Goal: Find specific page/section: Find specific page/section

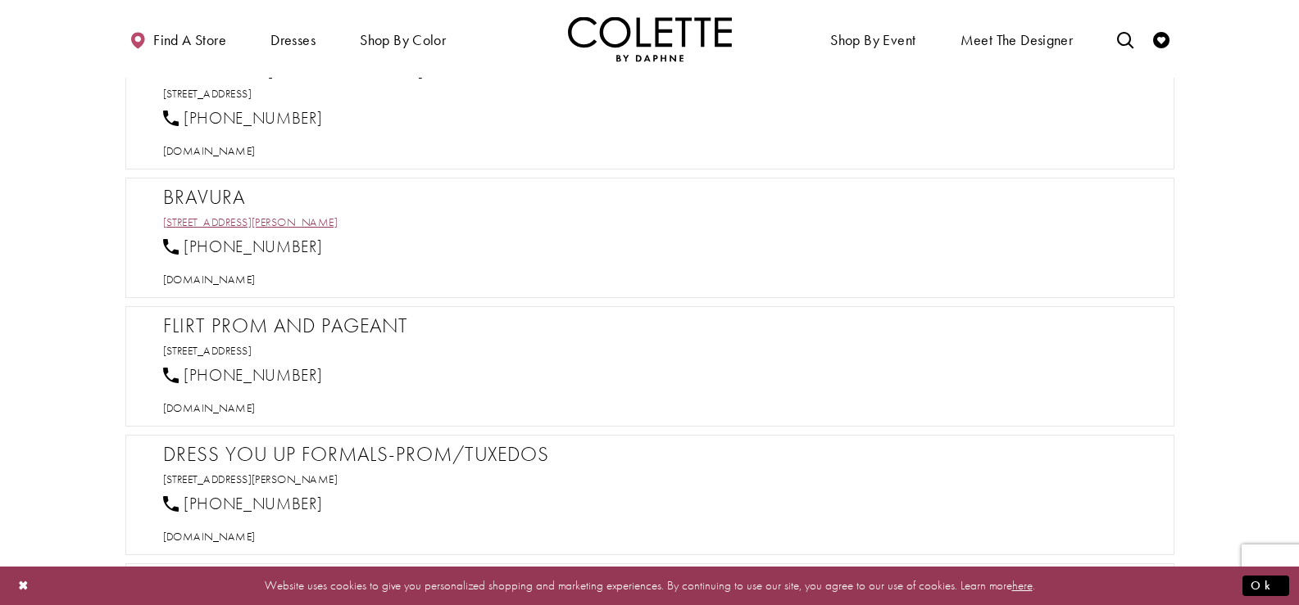
scroll to position [1557, 0]
click at [364, 469] on div "Dress You Up Formals-PROM/TUXEDOS 401 Belmont Dr D, Warner Robins, GA 31088, US…" at bounding box center [658, 492] width 990 height 102
click at [338, 476] on link "401 Belmont Dr D, Warner Robins, GA 31088, USA" at bounding box center [250, 477] width 175 height 15
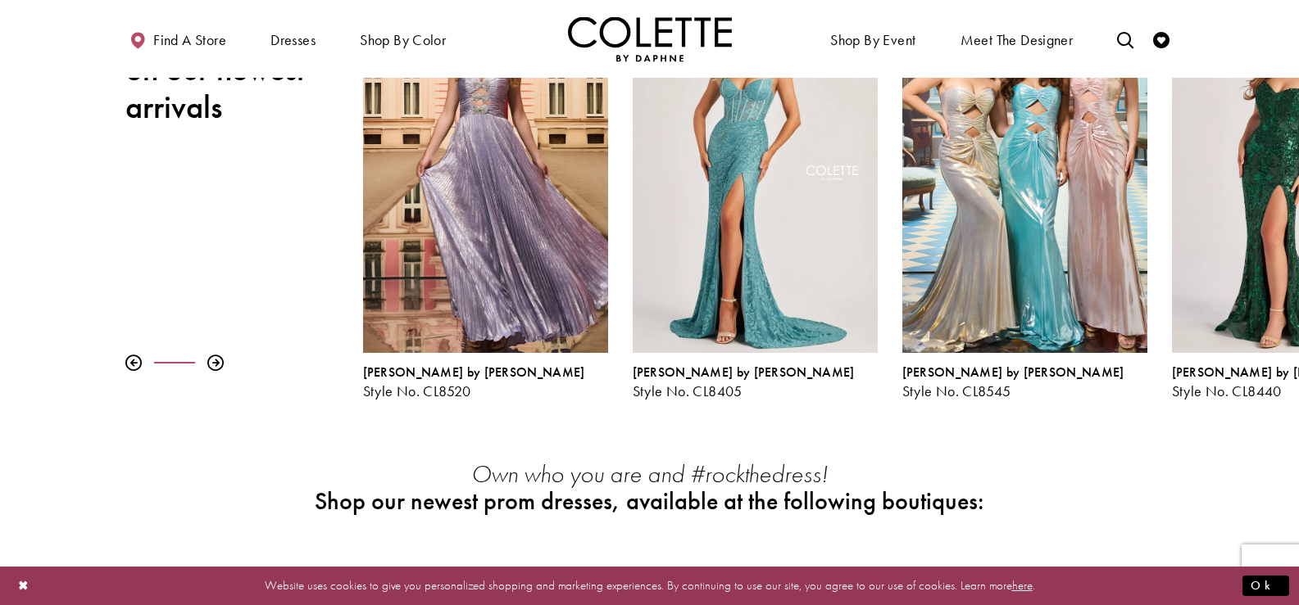
scroll to position [246, 0]
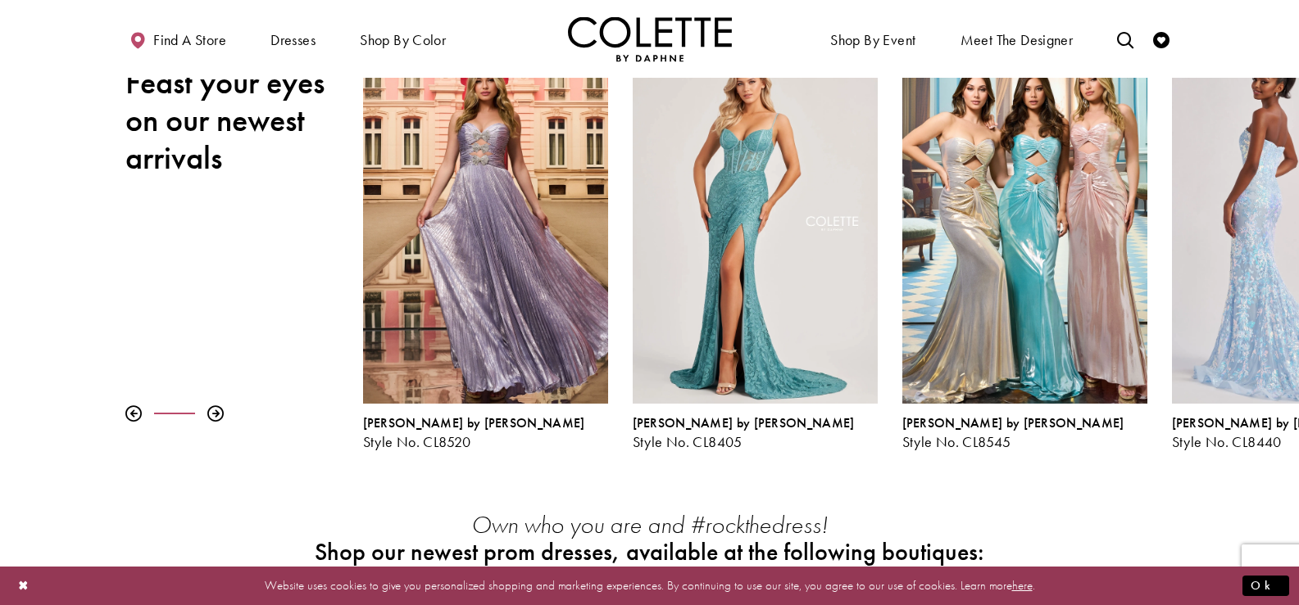
click at [1263, 242] on div "Visit Colette by Daphne Style No. CL8440 Page" at bounding box center [1294, 226] width 245 height 356
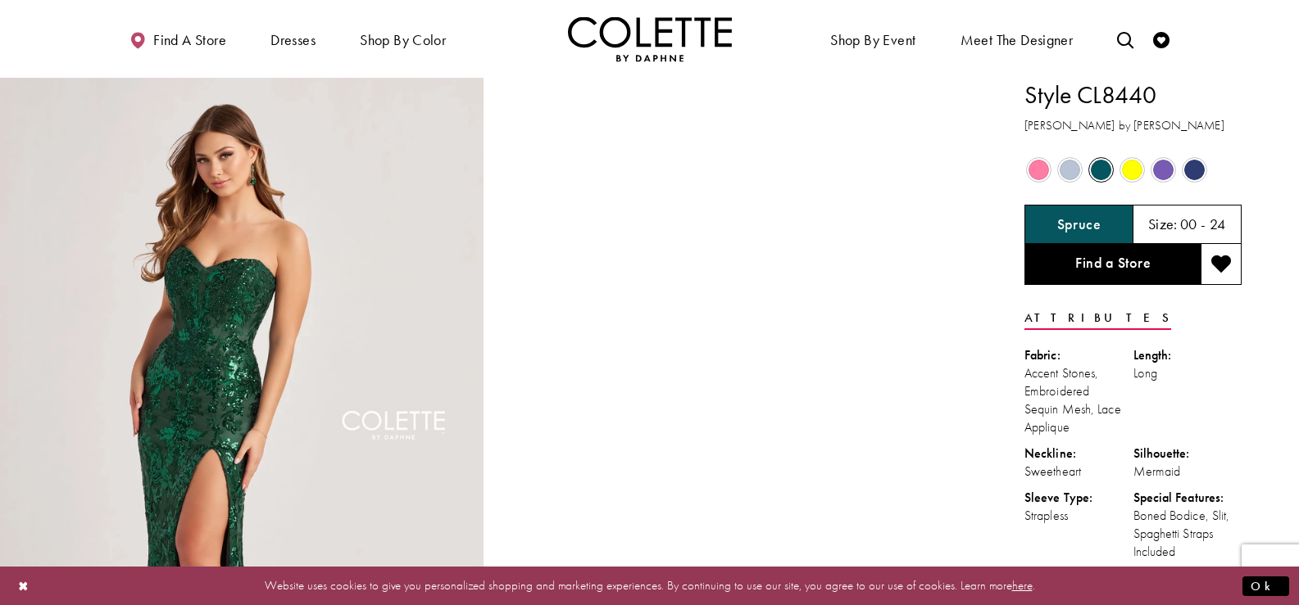
click at [1067, 166] on span "Product color controls state depends on size chosen" at bounding box center [1069, 170] width 20 height 20
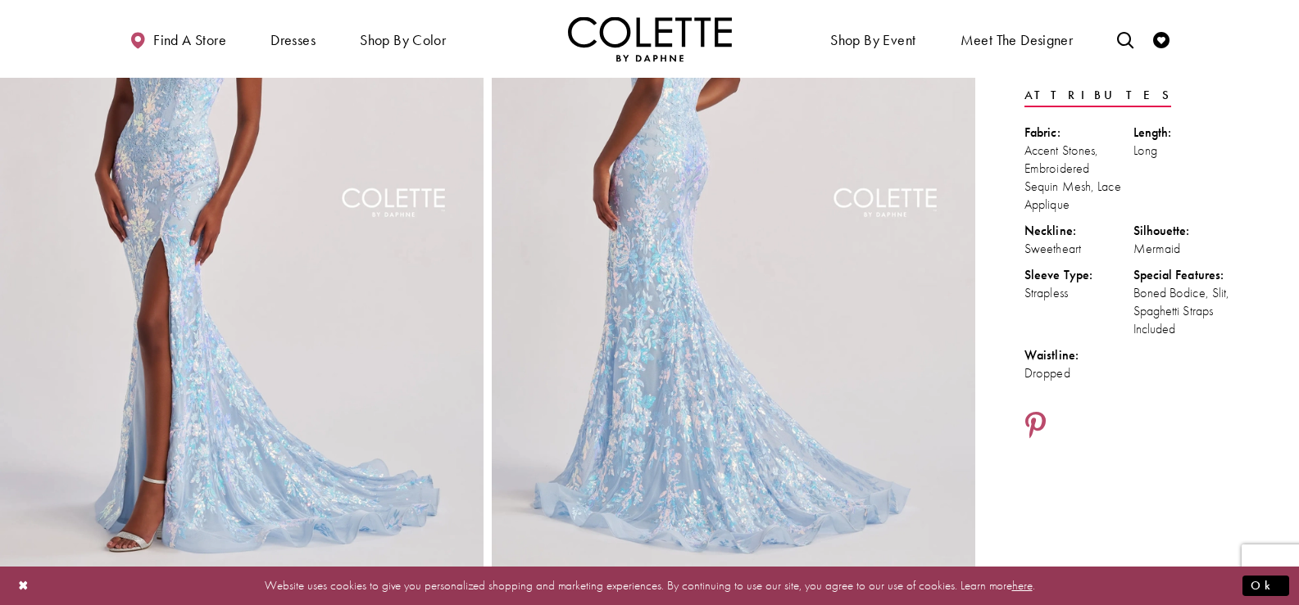
scroll to position [246, 0]
